Goal: Information Seeking & Learning: Check status

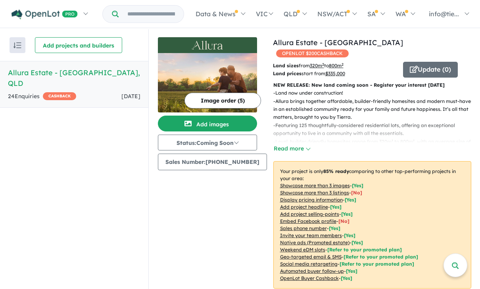
scroll to position [1052, 0]
click at [98, 21] on keeper-draggable-element at bounding box center [51, 17] width 94 height 19
click at [346, 15] on link "NSW/ACT" at bounding box center [337, 14] width 50 height 28
click at [93, 194] on div "Recent enquiries first Most unread enquiries first Most enquiries first By name…" at bounding box center [74, 159] width 148 height 261
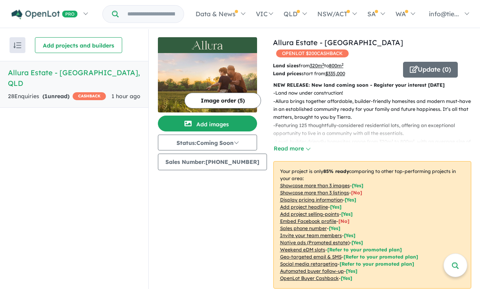
click at [142, 159] on div "Recent enquiries first Most unread enquiries first Most enquiries first By name…" at bounding box center [74, 159] width 148 height 261
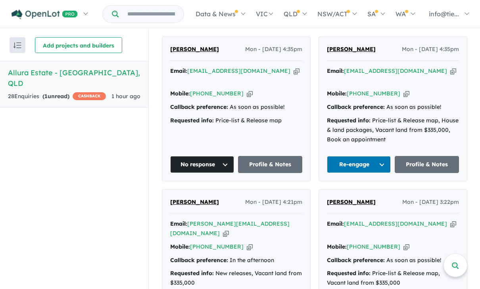
scroll to position [1122, 0]
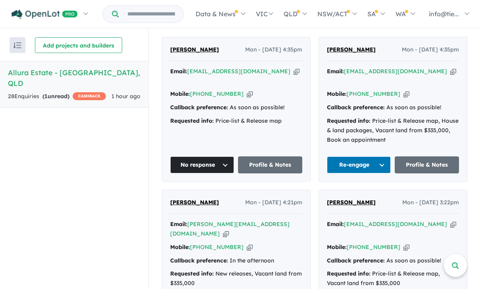
click at [54, 93] on strong "( 1 unread)" at bounding box center [55, 96] width 27 height 7
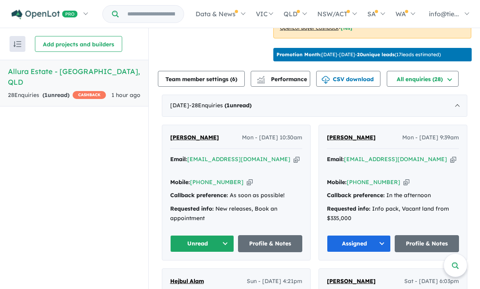
scroll to position [263, 0]
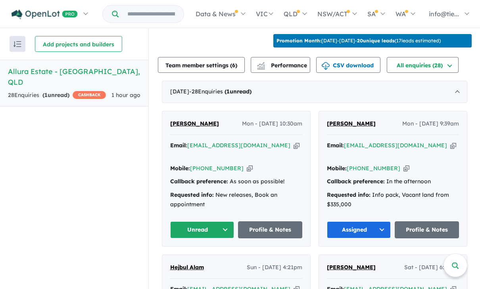
click at [90, 91] on span "CASHBACK" at bounding box center [89, 95] width 33 height 8
